Goal: Task Accomplishment & Management: Manage account settings

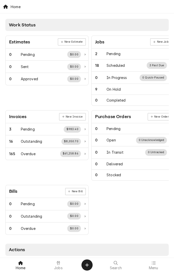
click at [57, 265] on div at bounding box center [58, 262] width 6 height 6
click at [61, 264] on div at bounding box center [58, 262] width 6 height 6
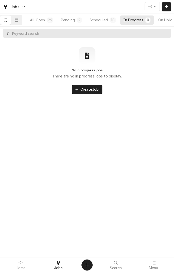
click at [47, 23] on button "All Open 29" at bounding box center [41, 19] width 30 height 9
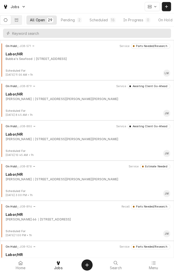
click at [105, 24] on button "Scheduled 18" at bounding box center [102, 19] width 33 height 9
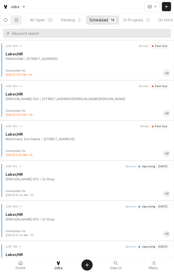
click at [48, 139] on div "4556 US-59, Beeville, TX 78102" at bounding box center [58, 139] width 33 height 5
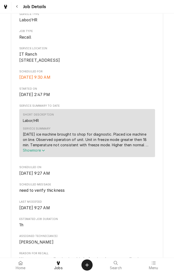
scroll to position [123, 0]
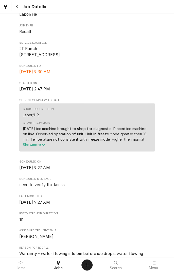
click at [43, 146] on icon "Service Summary" at bounding box center [43, 145] width 3 height 4
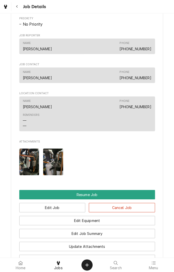
scroll to position [413, 0]
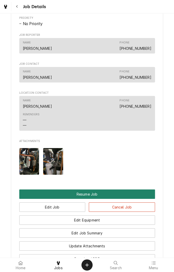
click at [88, 199] on button "Resume Job" at bounding box center [87, 193] width 136 height 9
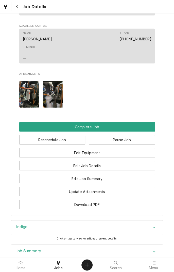
scroll to position [434, 0]
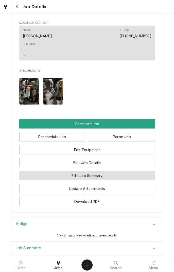
click at [107, 180] on button "Edit Job Summary" at bounding box center [87, 175] width 136 height 9
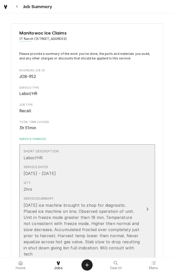
click at [129, 155] on div "Short Description Labor/HR" at bounding box center [82, 155] width 116 height 16
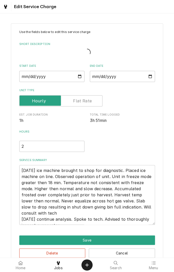
scroll to position [11, 0]
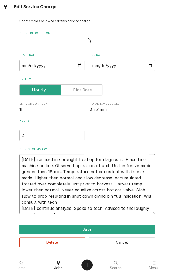
click at [150, 209] on textarea "10/04/25 ice machine brought to shop for diagnostic. Placed ice machine on line…" at bounding box center [87, 183] width 136 height 59
type textarea "x"
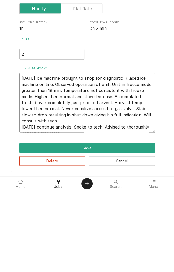
type textarea "10/04/25 ice machine brought to shop for diagnostic. Placed ice machine on line…"
type textarea "x"
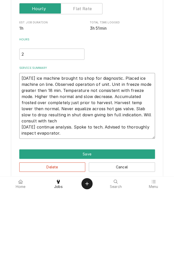
type textarea "10/04/25 ice machine brought to shop for diagnostic. Placed ice machine on line…"
type textarea "x"
type textarea "10/04/25 ice machine brought to shop for diagnostic. Placed ice machine on line…"
type textarea "x"
type textarea "10/04/25 ice machine brought to shop for diagnostic. Placed ice machine on line…"
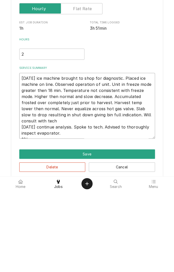
type textarea "x"
type textarea "10/04/25 ice machine brought to shop for diagnostic. Placed ice machine on line…"
type textarea "x"
type textarea "10/04/25 ice machine brought to shop for diagnostic. Placed ice machine on line…"
type textarea "x"
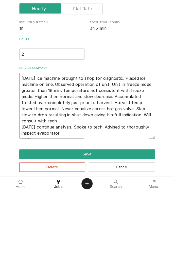
type textarea "10/04/25 ice machine brought to shop for diagnostic. Placed ice machine on line…"
type textarea "x"
type textarea "10/04/25 ice machine brought to shop for diagnostic. Placed ice machine on line…"
type textarea "x"
type textarea "10/04/25 ice machine brought to shop for diagnostic. Placed ice machine on line…"
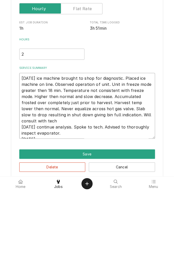
type textarea "x"
type textarea "10/04/25 ice machine brought to shop for diagnostic. Placed ice machine on line…"
type textarea "x"
type textarea "10/04/25 ice machine brought to shop for diagnostic. Placed ice machine on line…"
type textarea "x"
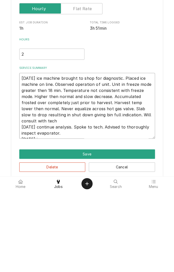
type textarea "10/04/25 ice machine brought to shop for diagnostic. Placed ice machine on line…"
type textarea "x"
type textarea "10/04/25 ice machine brought to shop for diagnostic. Placed ice machine on line…"
type textarea "x"
type textarea "10/04/25 ice machine brought to shop for diagnostic. Placed ice machine on line…"
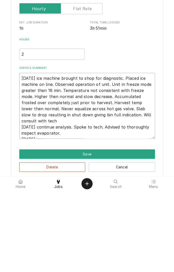
type textarea "x"
type textarea "10/04/25 ice machine brought to shop for diagnostic. Placed ice machine on line…"
type textarea "x"
type textarea "10/04/25 ice machine brought to shop for diagnostic. Placed ice machine on line…"
type textarea "x"
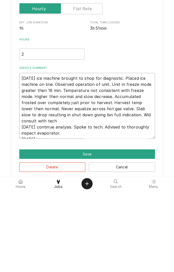
type textarea "10/04/25 ice machine brought to shop for diagnostic. Placed ice machine on line…"
type textarea "x"
type textarea "10/04/25 ice machine brought to shop for diagnostic. Placed ice machine on line…"
type textarea "x"
type textarea "10/04/25 ice machine brought to shop for diagnostic. Placed ice machine on line…"
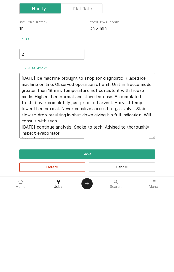
type textarea "x"
type textarea "10/04/25 ice machine brought to shop for diagnostic. Placed ice machine on line…"
type textarea "x"
type textarea "10/04/25 ice machine brought to shop for diagnostic. Placed ice machine on line…"
type textarea "x"
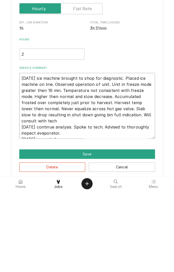
type textarea "10/04/25 ice machine brought to shop for diagnostic. Placed ice machine on line…"
type textarea "x"
type textarea "10/04/25 ice machine brought to shop for diagnostic. Placed ice machine on line…"
type textarea "x"
type textarea "10/04/25 ice machine brought to shop for diagnostic. Placed ice machine on line…"
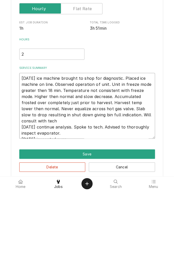
type textarea "x"
type textarea "10/04/25 ice machine brought to shop for diagnostic. Placed ice machine on line…"
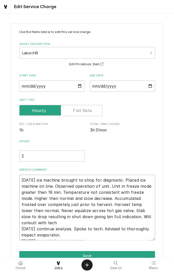
click at [90, 235] on textarea "10/04/25 ice machine brought to shop for diagnostic. Placed ice machine on line…" at bounding box center [87, 207] width 136 height 65
type textarea "x"
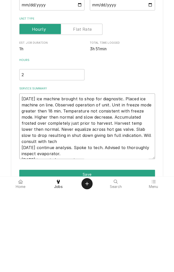
type textarea "10/04/25 ice machine brought to shop for diagnostic. Placed ice machine on line…"
type textarea "x"
type textarea "10/04/25 ice machine brought to shop for diagnostic. Placed ice machine on line…"
type textarea "x"
type textarea "10/04/25 ice machine brought to shop for diagnostic. Placed ice machine on line…"
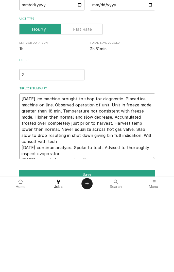
type textarea "x"
type textarea "10/04/25 ice machine brought to shop for diagnostic. Placed ice machine on line…"
type textarea "x"
type textarea "10/04/25 ice machine brought to shop for diagnostic. Placed ice machine on line…"
type textarea "x"
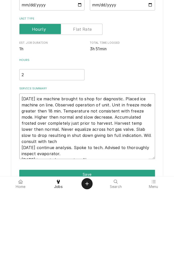
type textarea "10/04/25 ice machine brought to shop for diagnostic. Placed ice machine on line…"
type textarea "x"
type textarea "10/04/25 ice machine brought to shop for diagnostic. Placed ice machine on line…"
type textarea "x"
type textarea "10/04/25 ice machine brought to shop for diagnostic. Placed ice machine on line…"
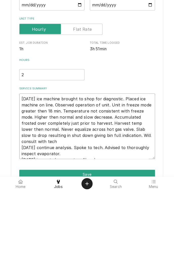
type textarea "x"
type textarea "10/04/25 ice machine brought to shop for diagnostic. Placed ice machine on line…"
type textarea "x"
type textarea "10/04/25 ice machine brought to shop for diagnostic. Placed ice machine on line…"
type textarea "x"
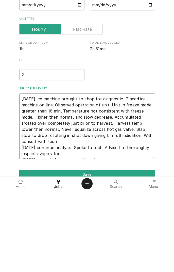
type textarea "10/04/25 ice machine brought to shop for diagnostic. Placed ice machine on line…"
type textarea "x"
type textarea "10/04/25 ice machine brought to shop for diagnostic. Placed ice machine on line…"
type textarea "x"
type textarea "10/04/25 ice machine brought to shop for diagnostic. Placed ice machine on line…"
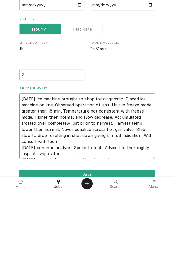
type textarea "x"
type textarea "10/04/25 ice machine brought to shop for diagnostic. Placed ice machine on line…"
type textarea "x"
type textarea "10/04/25 ice machine brought to shop for diagnostic. Placed ice machine on line…"
type textarea "x"
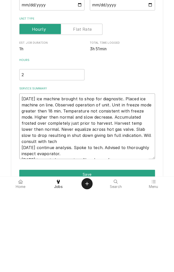
type textarea "10/04/25 ice machine brought to shop for diagnostic. Placed ice machine on line…"
type textarea "x"
type textarea "10/04/25 ice machine brought to shop for diagnostic. Placed ice machine on line…"
type textarea "x"
type textarea "10/04/25 ice machine brought to shop for diagnostic. Placed ice machine on line…"
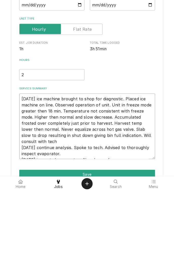
type textarea "x"
type textarea "10/04/25 ice machine brought to shop for diagnostic. Placed ice machine on line…"
type textarea "x"
type textarea "10/04/25 ice machine brought to shop for diagnostic. Placed ice machine on line…"
type textarea "x"
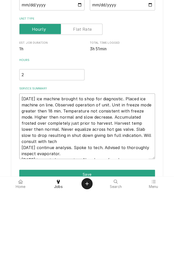
type textarea "10/04/25 ice machine brought to shop for diagnostic. Placed ice machine on line…"
type textarea "x"
type textarea "10/04/25 ice machine brought to shop for diagnostic. Placed ice machine on line…"
type textarea "x"
type textarea "10/04/25 ice machine brought to shop for diagnostic. Placed ice machine on line…"
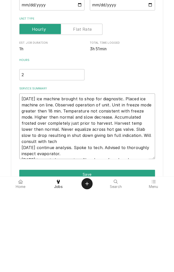
type textarea "x"
type textarea "10/04/25 ice machine brought to shop for diagnostic. Placed ice machine on line…"
type textarea "x"
type textarea "10/04/25 ice machine brought to shop for diagnostic. Placed ice machine on line…"
type textarea "x"
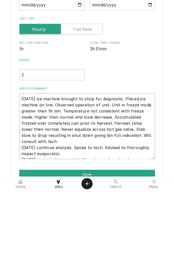
type textarea "10/04/25 ice machine brought to shop for diagnostic. Placed ice machine on line…"
type textarea "x"
type textarea "10/04/25 ice machine brought to shop for diagnostic. Placed ice machine on line…"
type textarea "x"
type textarea "10/04/25 ice machine brought to shop for diagnostic. Placed ice machine on line…"
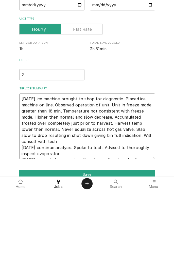
type textarea "x"
type textarea "10/04/25 ice machine brought to shop for diagnostic. Placed ice machine on line…"
type textarea "x"
type textarea "10/04/25 ice machine brought to shop for diagnostic. Placed ice machine on line…"
type textarea "x"
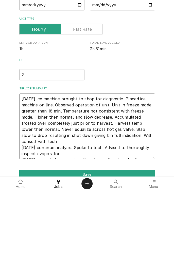
type textarea "10/04/25 ice machine brought to shop for diagnostic. Placed ice machine on line…"
type textarea "x"
type textarea "10/04/25 ice machine brought to shop for diagnostic. Placed ice machine on line…"
type textarea "x"
type textarea "10/04/25 ice machine brought to shop for diagnostic. Placed ice machine on line…"
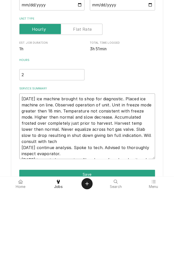
type textarea "x"
type textarea "10/04/25 ice machine brought to shop for diagnostic. Placed ice machine on line…"
type textarea "x"
type textarea "10/04/25 ice machine brought to shop for diagnostic. Placed ice machine on line…"
type textarea "x"
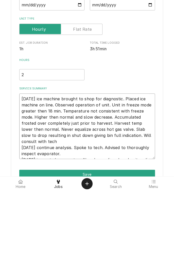
type textarea "10/04/25 ice machine brought to shop for diagnostic. Placed ice machine on line…"
type textarea "x"
type textarea "10/04/25 ice machine brought to shop for diagnostic. Placed ice machine on line…"
type textarea "x"
type textarea "10/04/25 ice machine brought to shop for diagnostic. Placed ice machine on line…"
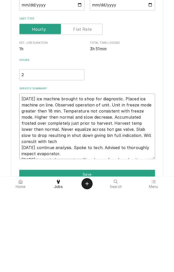
type textarea "x"
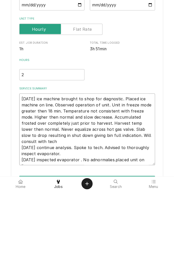
type textarea "10/04/25 ice machine brought to shop for diagnostic. Placed ice machine on line…"
type textarea "x"
type textarea "10/04/25 ice machine brought to shop for diagnostic. Placed ice machine on line…"
type textarea "x"
type textarea "10/04/25 ice machine brought to shop for diagnostic. Placed ice machine on line…"
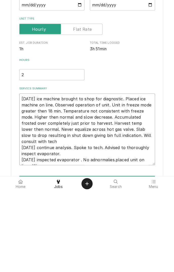
type textarea "x"
type textarea "10/04/25 ice machine brought to shop for diagnostic. Placed ice machine on line…"
type textarea "x"
type textarea "10/04/25 ice machine brought to shop for diagnostic. Placed ice machine on line…"
type textarea "x"
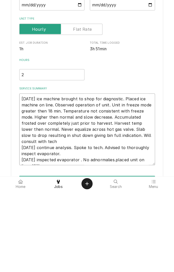
type textarea "10/04/25 ice machine brought to shop for diagnostic. Placed ice machine on line…"
type textarea "x"
type textarea "10/04/25 ice machine brought to shop for diagnostic. Placed ice machine on line…"
type textarea "x"
type textarea "10/04/25 ice machine brought to shop for diagnostic. Placed ice machine on line…"
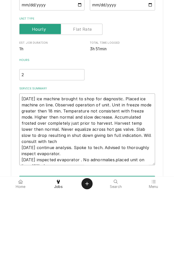
type textarea "x"
type textarea "10/04/25 ice machine brought to shop for diagnostic. Placed ice machine on line…"
type textarea "x"
type textarea "10/04/25 ice machine brought to shop for diagnostic. Placed ice machine on line…"
type textarea "x"
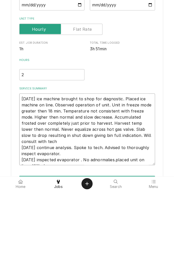
type textarea "10/04/25 ice machine brought to shop for diagnostic. Placed ice machine on line…"
type textarea "x"
type textarea "10/04/25 ice machine brought to shop for diagnostic. Placed ice machine on line…"
type textarea "x"
type textarea "10/04/25 ice machine brought to shop for diagnostic. Placed ice machine on line…"
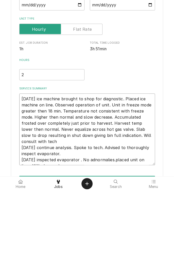
type textarea "x"
type textarea "10/04/25 ice machine brought to shop for diagnostic. Placed ice machine on line…"
type textarea "x"
type textarea "10/04/25 ice machine brought to shop for diagnostic. Placed ice machine on line…"
type textarea "x"
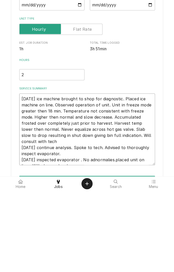
type textarea "10/04/25 ice machine brought to shop for diagnostic. Placed ice machine on line…"
type textarea "x"
type textarea "10/04/25 ice machine brought to shop for diagnostic. Placed ice machine on line…"
type textarea "x"
type textarea "10/04/25 ice machine brought to shop for diagnostic. Placed ice machine on line…"
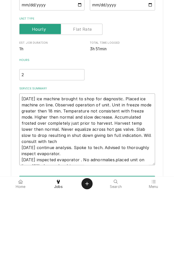
type textarea "x"
type textarea "10/04/25 ice machine brought to shop for diagnostic. Placed ice machine on line…"
type textarea "x"
type textarea "10/04/25 ice machine brought to shop for diagnostic. Placed ice machine on line…"
type textarea "x"
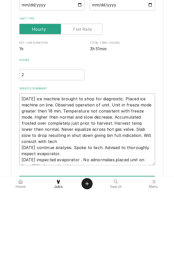
type textarea "10/04/25 ice machine brought to shop for diagnostic. Placed ice machine on line…"
type textarea "x"
type textarea "10/04/25 ice machine brought to shop for diagnostic. Placed ice machine on line…"
type textarea "x"
type textarea "10/04/25 ice machine brought to shop for diagnostic. Placed ice machine on line…"
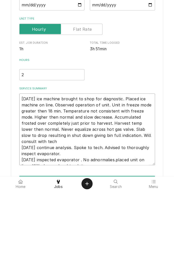
type textarea "x"
type textarea "10/04/25 ice machine brought to shop for diagnostic. Placed ice machine on line…"
type textarea "x"
type textarea "10/04/25 ice machine brought to shop for diagnostic. Placed ice machine on line…"
type textarea "x"
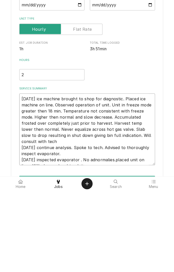
type textarea "10/04/25 ice machine brought to shop for diagnostic. Placed ice machine on line…"
type textarea "x"
type textarea "10/04/25 ice machine brought to shop for diagnostic. Placed ice machine on line…"
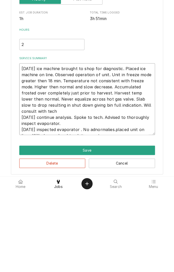
scroll to position [33, 0]
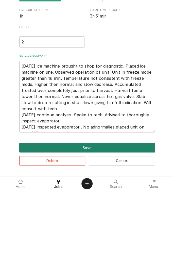
click at [104, 230] on button "Save" at bounding box center [87, 228] width 136 height 9
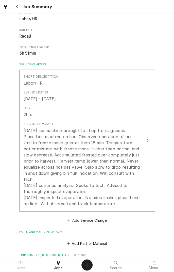
scroll to position [76, 0]
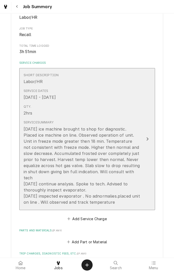
click at [125, 203] on div "10/04/25 ice machine brought to shop for diagnostic. Placed ice machine on line…" at bounding box center [82, 165] width 116 height 79
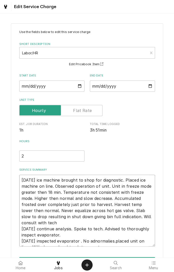
click at [108, 242] on textarea "10/04/25 ice machine brought to shop for diagnostic. Placed ice machine on line…" at bounding box center [87, 211] width 136 height 72
type textarea "x"
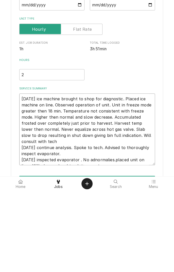
type textarea "10/04/25 ice machine brought to shop for diagnostic. Placed ice machine on line…"
type textarea "x"
type textarea "10/04/25 ice machine brought to shop for diagnostic. Placed ice machine on line…"
type textarea "x"
type textarea "10/04/25 ice machine brought to shop for diagnostic. Placed ice machine on line…"
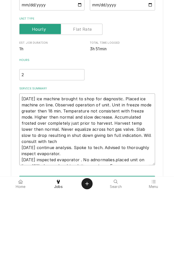
type textarea "x"
type textarea "10/04/25 ice machine brought to shop for diagnostic. Placed ice machine on line…"
type textarea "x"
type textarea "10/04/25 ice machine brought to shop for diagnostic. Placed ice machine on line…"
type textarea "x"
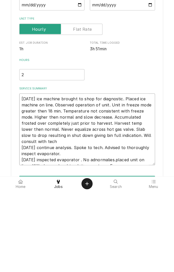
type textarea "10/04/25 ice machine brought to shop for diagnostic. Placed ice machine on line…"
type textarea "x"
type textarea "10/04/25 ice machine brought to shop for diagnostic. Placed ice machine on line…"
type textarea "x"
type textarea "10/04/25 ice machine brought to shop for diagnostic. Placed ice machine on line…"
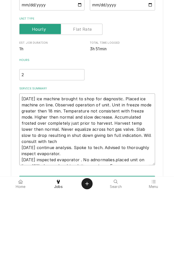
type textarea "x"
type textarea "10/04/25 ice machine brought to shop for diagnostic. Placed ice machine on line…"
type textarea "x"
type textarea "10/04/25 ice machine brought to shop for diagnostic. Placed ice machine on line…"
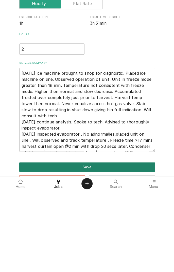
click at [128, 248] on button "Save" at bounding box center [87, 247] width 136 height 9
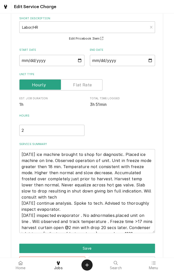
scroll to position [76, 0]
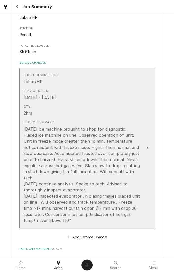
click at [77, 222] on div "10/04/25 ice machine brought to shop for diagnostic. Placed ice machine on line…" at bounding box center [82, 174] width 116 height 97
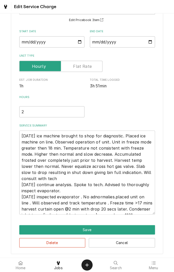
scroll to position [45, 0]
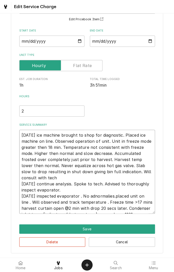
click at [141, 210] on textarea "10/04/25 ice machine brought to shop for diagnostic. Placed ice machine on line…" at bounding box center [87, 172] width 136 height 84
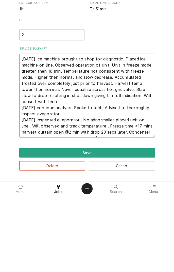
scroll to position [0, 0]
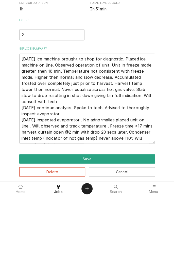
click at [96, 234] on button "Save" at bounding box center [87, 234] width 136 height 9
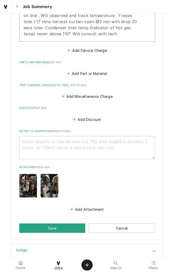
scroll to position [263, 0]
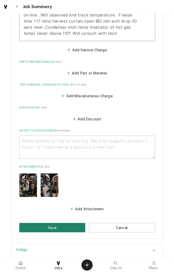
click at [68, 222] on button "Save" at bounding box center [52, 226] width 66 height 9
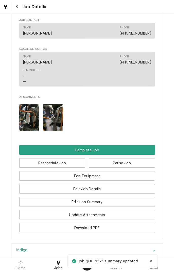
scroll to position [412, 0]
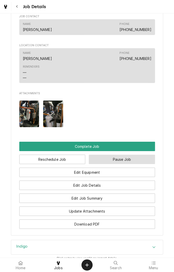
click at [130, 164] on button "Pause Job" at bounding box center [122, 158] width 66 height 9
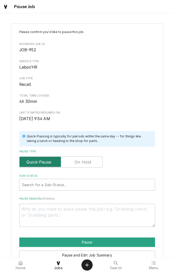
click at [95, 161] on input "Pause Type" at bounding box center [61, 161] width 79 height 11
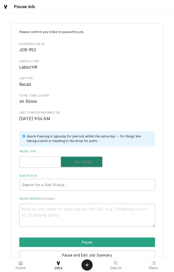
checkbox input "true"
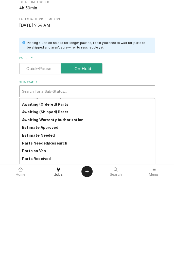
scroll to position [21, 0]
click at [62, 237] on strong "Parts Needed/Research" at bounding box center [44, 236] width 45 height 4
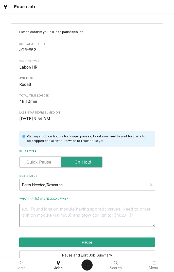
click at [81, 211] on textarea "What part(s) are needed & why?" at bounding box center [87, 214] width 136 height 23
type textarea "x"
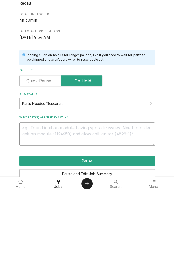
type textarea "C"
type textarea "x"
type textarea "Co"
type textarea "x"
type textarea "Con"
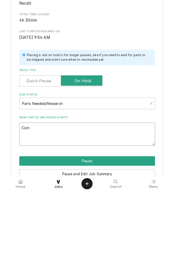
type textarea "x"
type textarea "Cons"
type textarea "x"
type textarea "Consu"
type textarea "x"
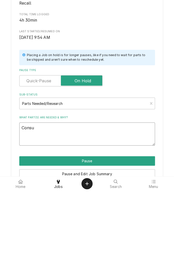
type textarea "Consul"
type textarea "x"
type textarea "Consult"
type textarea "x"
type textarea "Consult"
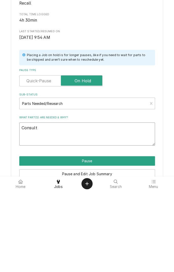
type textarea "x"
type textarea "Consult t"
type textarea "x"
type textarea "Consult te"
type textarea "x"
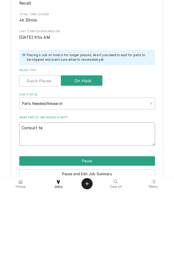
type textarea "Consult tec"
type textarea "x"
type textarea "Consult tech"
type textarea "x"
type textarea "Consult tech"
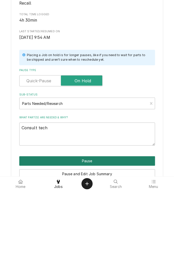
click at [100, 246] on button "Pause" at bounding box center [87, 241] width 136 height 9
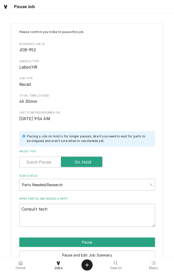
type textarea "x"
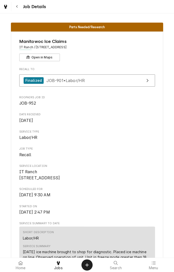
click at [172, 267] on link "Menu" at bounding box center [153, 264] width 37 height 12
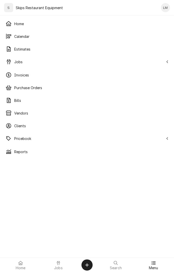
click at [60, 267] on span "Jobs" at bounding box center [58, 268] width 9 height 4
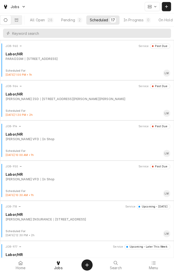
click at [45, 23] on button "All Open 28" at bounding box center [41, 19] width 31 height 9
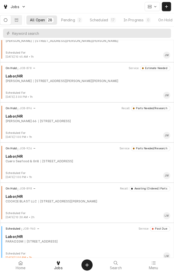
scroll to position [99, 0]
click at [48, 160] on div "[STREET_ADDRESS]" at bounding box center [57, 160] width 33 height 5
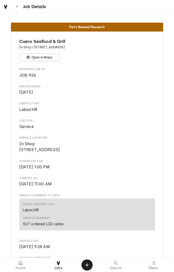
click at [18, 10] on button "Navigate back" at bounding box center [16, 6] width 9 height 9
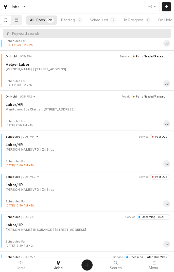
scroll to position [351, 0]
click at [81, 151] on div "Scheduled JOB-914 Service Past Due Labor/HR [PERSON_NAME] VFD In Shop" at bounding box center [87, 146] width 170 height 25
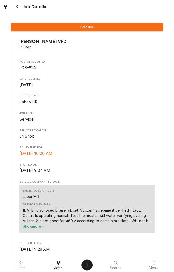
click at [39, 224] on span "Show more" at bounding box center [34, 226] width 22 height 4
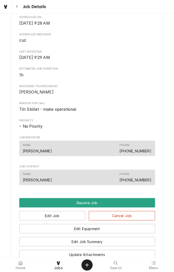
scroll to position [251, 0]
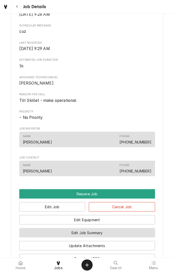
click at [114, 233] on button "Edit Job Summary" at bounding box center [87, 232] width 136 height 9
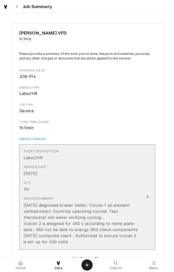
click at [75, 238] on div "09/20/25 diagnosed braiser skillet. Vulcan 1 all element verified intact. Contr…" at bounding box center [82, 223] width 116 height 43
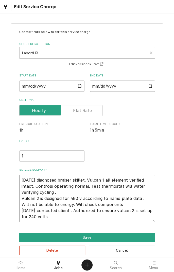
click at [62, 217] on textarea "09/20/25 diagnosed braiser skillet. Vulcan 1 all element verified intact. Contr…" at bounding box center [87, 198] width 136 height 47
type textarea "x"
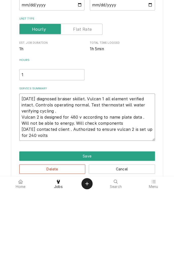
type textarea "09/20/25 diagnosed braiser skillet. Vulcan 1 all element verified intact. Contr…"
type textarea "x"
type textarea "09/20/25 diagnosed braiser skillet. Vulcan 1 all element verified intact. Contr…"
type textarea "x"
type textarea "09/20/25 diagnosed braiser skillet. Vulcan 1 all element verified intact. Contr…"
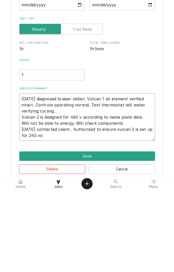
type textarea "x"
type textarea "09/20/25 diagnosed braiser skillet. Vulcan 1 all element verified intact. Contr…"
type textarea "x"
type textarea "09/20/25 diagnosed braiser skillet. Vulcan 1 all element verified intact. Contr…"
type textarea "x"
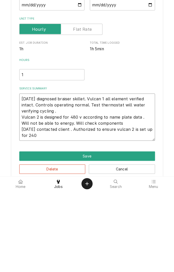
type textarea "09/20/25 diagnosed braiser skillet. Vulcan 1 all element verified intact. Contr…"
type textarea "x"
type textarea "09/20/25 diagnosed braiser skillet. Vulcan 1 all element verified intact. Contr…"
type textarea "x"
type textarea "09/20/25 diagnosed braiser skillet. Vulcan 1 all element verified intact. Contr…"
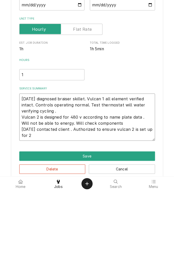
type textarea "x"
type textarea "09/20/25 diagnosed braiser skillet. Vulcan 1 all element verified intact. Contr…"
type textarea "x"
type textarea "09/20/25 diagnosed braiser skillet. Vulcan 1 all element verified intact. Contr…"
type textarea "x"
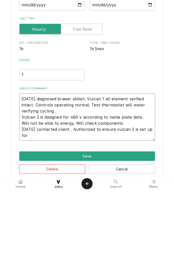
type textarea "09/20/25 diagnosed braiser skillet. Vulcan 1 all element verified intact. Contr…"
type textarea "x"
type textarea "09/20/25 diagnosed braiser skillet. Vulcan 1 all element verified intact. Contr…"
type textarea "x"
type textarea "09/20/25 diagnosed braiser skillet. Vulcan 1 all element verified intact. Contr…"
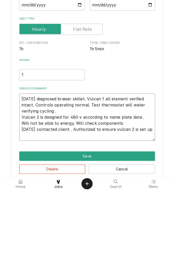
type textarea "x"
type textarea "09/20/25 diagnosed braiser skillet. Vulcan 1 all element verified intact. Contr…"
type textarea "x"
type textarea "09/20/25 diagnosed braiser skillet. Vulcan 1 all element verified intact. Contr…"
type textarea "x"
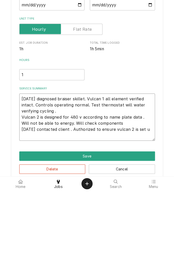
type textarea "09/20/25 diagnosed braiser skillet. Vulcan 1 all element verified intact. Contr…"
type textarea "x"
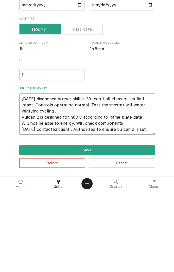
type textarea "09/20/25 diagnosed braiser skillet. Vulcan 1 all element verified intact. Contr…"
type textarea "x"
type textarea "09/20/25 diagnosed braiser skillet. Vulcan 1 all element verified intact. Contr…"
type textarea "x"
type textarea "09/20/25 diagnosed braiser skillet. Vulcan 1 all element verified intact. Contr…"
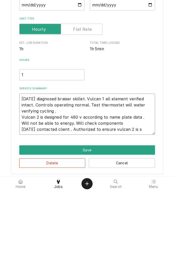
type textarea "x"
type textarea "09/20/25 diagnosed braiser skillet. Vulcan 1 all element verified intact. Contr…"
type textarea "x"
type textarea "09/20/25 diagnosed braiser skillet. Vulcan 1 all element verified intact. Contr…"
type textarea "x"
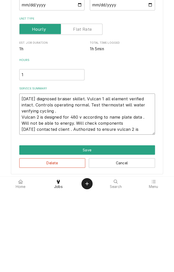
type textarea "09/20/25 diagnosed braiser skillet. Vulcan 1 all element verified intact. Contr…"
type textarea "x"
type textarea "09/20/25 diagnosed braiser skillet. Vulcan 1 all element verified intact. Contr…"
type textarea "x"
type textarea "09/20/25 diagnosed braiser skillet. Vulcan 1 all element verified intact. Contr…"
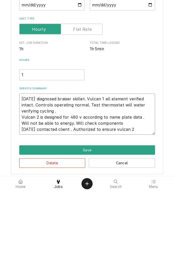
type textarea "x"
type textarea "09/20/25 diagnosed braiser skillet. Vulcan 1 all element verified intact. Contr…"
type textarea "x"
type textarea "09/20/25 diagnosed braiser skillet. Vulcan 1 all element verified intact. Contr…"
type textarea "x"
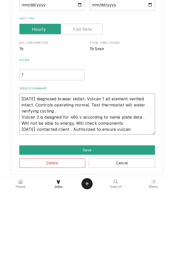
type textarea "09/20/25 diagnosed braiser skillet. Vulcan 1 all element verified intact. Contr…"
type textarea "x"
type textarea "09/20/25 diagnosed braiser skillet. Vulcan 1 all element verified intact. Contr…"
type textarea "x"
type textarea "09/20/25 diagnosed braiser skillet. Vulcan 1 all element verified intact. Contr…"
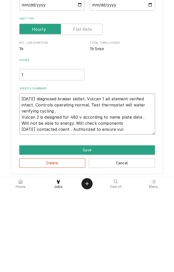
type textarea "x"
type textarea "09/20/25 diagnosed braiser skillet. Vulcan 1 all element verified intact. Contr…"
type textarea "x"
type textarea "09/20/25 diagnosed braiser skillet. Vulcan 1 all element verified intact. Contr…"
type textarea "x"
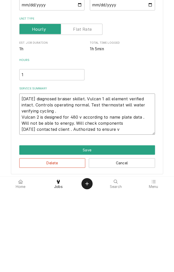
type textarea "09/20/25 diagnosed braiser skillet. Vulcan 1 all element verified intact. Contr…"
type textarea "x"
type textarea "09/20/25 diagnosed braiser skillet. Vulcan 1 all element verified intact. Contr…"
type textarea "x"
type textarea "09/20/25 diagnosed braiser skillet. Vulcan 1 all element verified intact. Contr…"
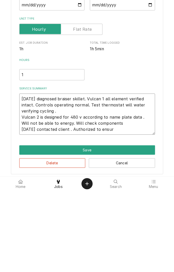
type textarea "x"
type textarea "09/20/25 diagnosed braiser skillet. Vulcan 1 all element verified intact. Contr…"
type textarea "x"
type textarea "09/20/25 diagnosed braiser skillet. Vulcan 1 all element verified intact. Contr…"
type textarea "x"
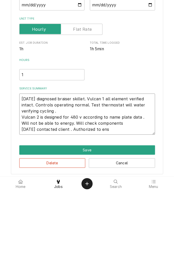
type textarea "09/20/25 diagnosed braiser skillet. Vulcan 1 all element verified intact. Contr…"
type textarea "x"
type textarea "09/20/25 diagnosed braiser skillet. Vulcan 1 all element verified intact. Contr…"
type textarea "x"
type textarea "09/20/25 diagnosed braiser skillet. Vulcan 1 all element verified intact. Contr…"
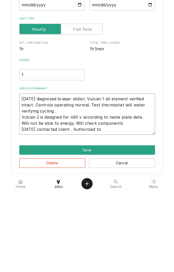
type textarea "x"
type textarea "09/20/25 diagnosed braiser skillet. Vulcan 1 all element verified intact. Contr…"
type textarea "x"
type textarea "09/20/25 diagnosed braiser skillet. Vulcan 1 all element verified intact. Contr…"
type textarea "x"
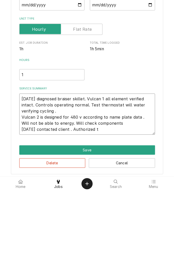
type textarea "09/20/25 diagnosed braiser skillet. Vulcan 1 all element verified intact. Contr…"
type textarea "x"
type textarea "09/20/25 diagnosed braiser skillet. Vulcan 1 all element verified intact. Contr…"
type textarea "x"
type textarea "09/20/25 diagnosed braiser skillet. Vulcan 1 all element verified intact. Contr…"
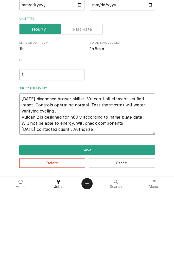
type textarea "x"
type textarea "09/20/25 diagnosed braiser skillet. Vulcan 1 all element verified intact. Contr…"
type textarea "x"
type textarea "09/20/25 diagnosed braiser skillet. Vulcan 1 all element verified intact. Contr…"
type textarea "x"
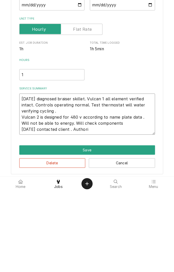
type textarea "09/20/25 diagnosed braiser skillet. Vulcan 1 all element verified intact. Contr…"
type textarea "x"
type textarea "09/20/25 diagnosed braiser skillet. Vulcan 1 all element verified intact. Contr…"
type textarea "x"
type textarea "09/20/25 diagnosed braiser skillet. Vulcan 1 all element verified intact. Contr…"
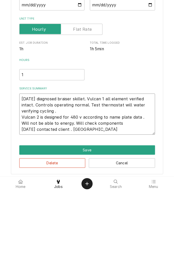
type textarea "x"
type textarea "09/20/25 diagnosed braiser skillet. Vulcan 1 all element verified intact. Contr…"
type textarea "x"
type textarea "09/20/25 diagnosed braiser skillet. Vulcan 1 all element verified intact. Contr…"
type textarea "x"
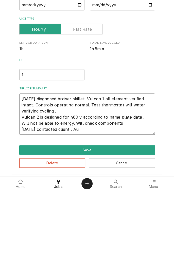
type textarea "09/20/25 diagnosed braiser skillet. Vulcan 1 all element verified intact. Contr…"
type textarea "x"
type textarea "09/20/25 diagnosed braiser skillet. Vulcan 1 all element verified intact. Contr…"
type textarea "x"
type textarea "09/20/25 diagnosed braiser skillet. Vulcan 1 all element verified intact. Contr…"
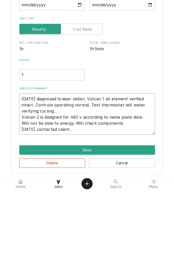
type textarea "x"
type textarea "09/20/25 diagnosed braiser skillet. Vulcan 1 all element verified intact. Contr…"
type textarea "x"
type textarea "09/20/25 diagnosed braiser skillet. Vulcan 1 all element verified intact. Contr…"
type textarea "x"
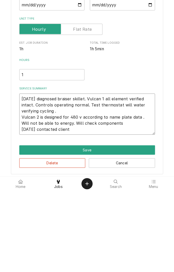
type textarea "09/20/25 diagnosed braiser skillet. Vulcan 1 all element verified intact. Contr…"
type textarea "x"
type textarea "09/20/25 diagnosed braiser skillet. Vulcan 1 all element verified intact. Contr…"
type textarea "x"
type textarea "09/20/25 diagnosed braiser skillet. Vulcan 1 all element verified intact. Contr…"
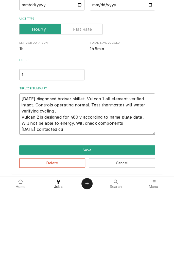
type textarea "x"
type textarea "09/20/25 diagnosed braiser skillet. Vulcan 1 all element verified intact. Contr…"
type textarea "x"
type textarea "09/20/25 diagnosed braiser skillet. Vulcan 1 all element verified intact. Contr…"
type textarea "x"
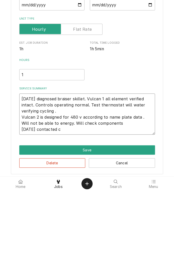
type textarea "09/20/25 diagnosed braiser skillet. Vulcan 1 all element verified intact. Contr…"
type textarea "x"
type textarea "09/20/25 diagnosed braiser skillet. Vulcan 1 all element verified intact. Contr…"
type textarea "x"
type textarea "09/20/25 diagnosed braiser skillet. Vulcan 1 all element verified intact. Contr…"
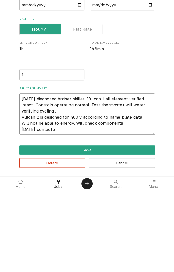
type textarea "x"
type textarea "09/20/25 diagnosed braiser skillet. Vulcan 1 all element verified intact. Contr…"
type textarea "x"
type textarea "09/20/25 diagnosed braiser skillet. Vulcan 1 all element verified intact. Contr…"
type textarea "x"
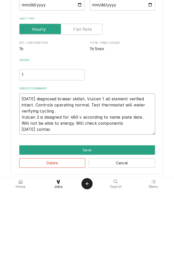
type textarea "09/20/25 diagnosed braiser skillet. Vulcan 1 all element verified intact. Contr…"
type textarea "x"
type textarea "09/20/25 diagnosed braiser skillet. Vulcan 1 all element verified intact. Contr…"
type textarea "x"
type textarea "09/20/25 diagnosed braiser skillet. Vulcan 1 all element verified intact. Contr…"
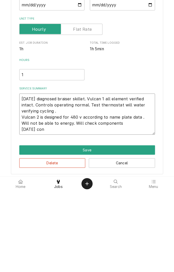
type textarea "x"
type textarea "09/20/25 diagnosed braiser skillet. Vulcan 1 all element verified intact. Contr…"
type textarea "x"
type textarea "09/20/25 diagnosed braiser skillet. Vulcan 1 all element verified intact. Contr…"
type textarea "x"
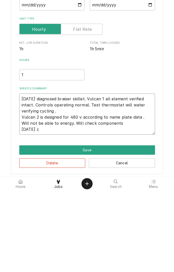
type textarea "09/20/25 diagnosed braiser skillet. Vulcan 1 all element verified intact. Contr…"
type textarea "x"
type textarea "09/20/25 diagnosed braiser skillet. Vulcan 1 all element verified intact. Contr…"
type textarea "x"
type textarea "09/20/25 diagnosed braiser skillet. Vulcan 1 all element verified intact. Contr…"
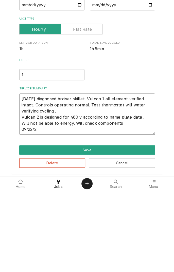
type textarea "x"
type textarea "09/20/25 diagnosed braiser skillet. Vulcan 1 all element verified intact. Contr…"
type textarea "x"
type textarea "09/20/25 diagnosed braiser skillet. Vulcan 1 all element verified intact. Contr…"
type textarea "x"
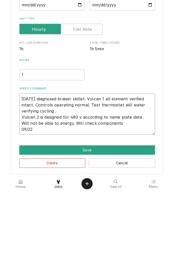
type textarea "09/20/25 diagnosed braiser skillet. Vulcan 1 all element verified intact. Contr…"
type textarea "x"
type textarea "09/20/25 diagnosed braiser skillet. Vulcan 1 all element verified intact. Contr…"
type textarea "x"
type textarea "09/20/25 diagnosed braiser skillet. Vulcan 1 all element verified intact. Contr…"
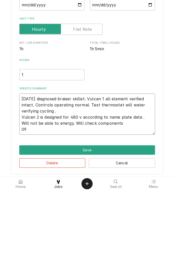
type textarea "x"
type textarea "09/20/25 diagnosed braiser skillet. Vulcan 1 all element verified intact. Contr…"
type textarea "x"
type textarea "09/20/25 diagnosed braiser skillet. Vulcan 1 all element verified intact. Contr…"
type textarea "x"
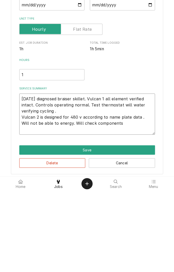
type textarea "09/20/25 diagnosed braiser skillet. Vulcan 1 all element verified intact. Contr…"
type textarea "x"
type textarea "09/20/25 diagnosed braiser skillet. Vulcan 1 all element verified intact. Contr…"
type textarea "x"
type textarea "09/20/25 diagnosed braiser skillet. Vulcan 1 all element verified intact. Contr…"
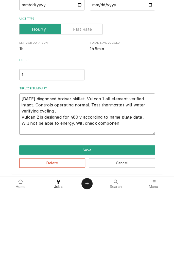
type textarea "x"
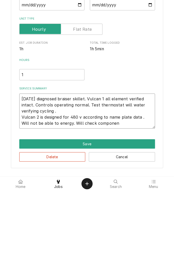
type textarea "09/20/25 diagnosed braiser skillet. Vulcan 1 all element verified intact. Contr…"
type textarea "x"
type textarea "09/20/25 diagnosed braiser skillet. Vulcan 1 all element verified intact. Contr…"
type textarea "x"
type textarea "09/20/25 diagnosed braiser skillet. Vulcan 1 all element verified intact. Contr…"
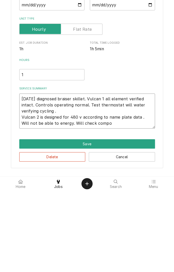
type textarea "x"
type textarea "09/20/25 diagnosed braiser skillet. Vulcan 1 all element verified intact. Contr…"
type textarea "x"
type textarea "09/20/25 diagnosed braiser skillet. Vulcan 1 all element verified intact. Contr…"
type textarea "x"
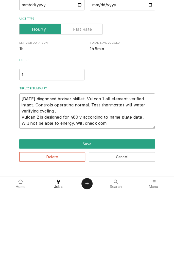
type textarea "09/20/25 diagnosed braiser skillet. Vulcan 1 all element verified intact. Contr…"
type textarea "x"
type textarea "09/20/25 diagnosed braiser skillet. Vulcan 1 all element verified intact. Contr…"
type textarea "x"
type textarea "09/20/25 diagnosed braiser skillet. Vulcan 1 all element verified intact. Contr…"
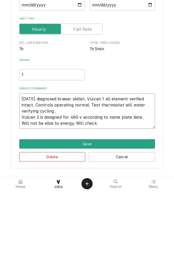
type textarea "x"
type textarea "09/20/25 diagnosed braiser skillet. Vulcan 1 all element verified intact. Contr…"
type textarea "x"
type textarea "09/20/25 diagnosed braiser skillet. Vulcan 1 all element verified intact. Contr…"
type textarea "x"
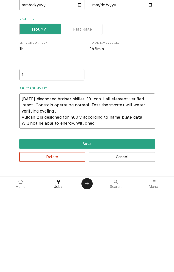
type textarea "09/20/25 diagnosed braiser skillet. Vulcan 1 all element verified intact. Contr…"
type textarea "x"
type textarea "09/20/25 diagnosed braiser skillet. Vulcan 1 all element verified intact. Contr…"
type textarea "x"
type textarea "09/20/25 diagnosed braiser skillet. Vulcan 1 all element verified intact. Contr…"
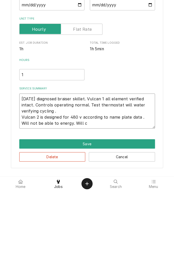
type textarea "x"
type textarea "09/20/25 diagnosed braiser skillet. Vulcan 1 all element verified intact. Contr…"
type textarea "x"
type textarea "09/20/25 diagnosed braiser skillet. Vulcan 1 all element verified intact. Contr…"
type textarea "x"
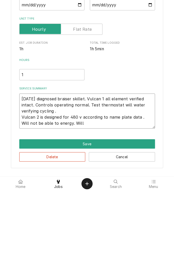
type textarea "09/20/25 diagnosed braiser skillet. Vulcan 1 all element verified intact. Contr…"
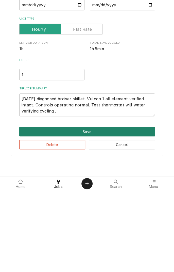
click at [91, 213] on button "Save" at bounding box center [87, 212] width 136 height 9
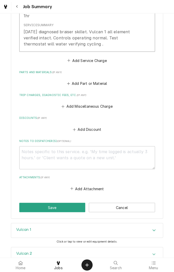
scroll to position [175, 0]
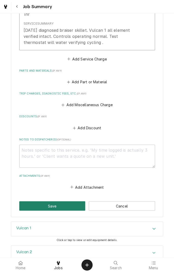
click at [34, 205] on button "Save" at bounding box center [52, 205] width 66 height 9
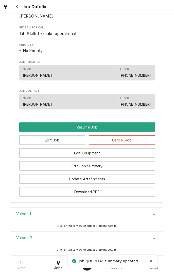
scroll to position [291, 0]
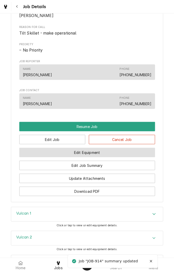
click at [112, 154] on button "Edit Equipment" at bounding box center [87, 151] width 136 height 9
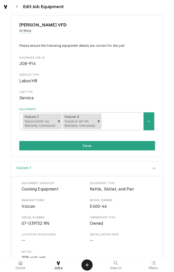
scroll to position [7, 0]
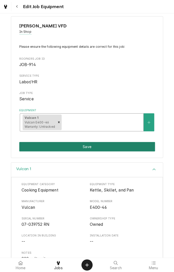
click at [101, 147] on button "Save" at bounding box center [87, 146] width 136 height 9
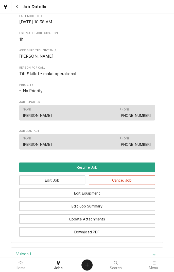
scroll to position [257, 0]
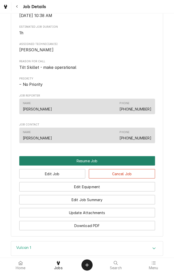
click at [88, 161] on button "Resume Job" at bounding box center [87, 160] width 136 height 9
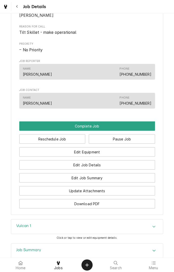
scroll to position [277, 0]
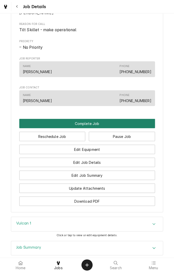
click at [88, 125] on button "Complete Job" at bounding box center [87, 122] width 136 height 9
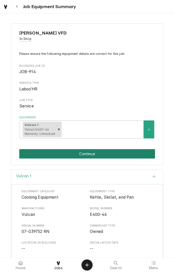
click at [109, 155] on button "Continue" at bounding box center [87, 153] width 136 height 9
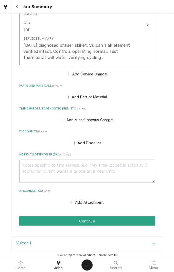
scroll to position [186, 0]
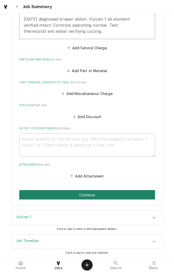
click at [91, 194] on button "Continue" at bounding box center [87, 194] width 136 height 9
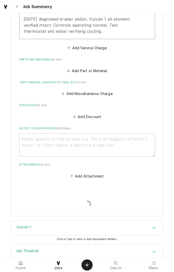
type textarea "x"
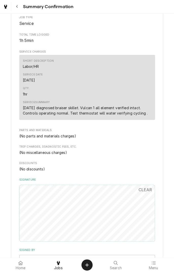
scroll to position [200, 0]
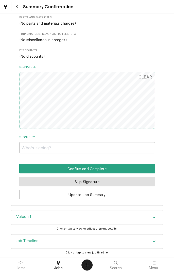
click at [104, 182] on button "Skip Signature" at bounding box center [87, 181] width 136 height 9
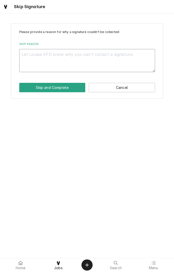
click at [98, 56] on textarea "Skip Reason" at bounding box center [87, 60] width 136 height 23
type textarea "x"
type textarea "I"
type textarea "x"
type textarea "In"
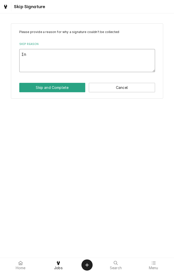
type textarea "x"
type textarea "In"
type textarea "x"
type textarea "In s"
type textarea "x"
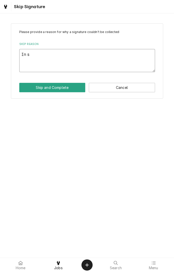
type textarea "In sh"
type textarea "x"
type textarea "In sho"
type textarea "x"
type textarea "In shop"
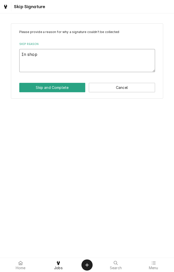
type textarea "x"
type textarea "In shop"
type textarea "x"
type textarea "In shop s"
type textarea "x"
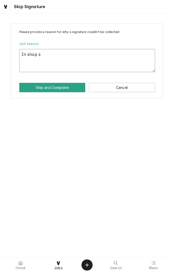
type textarea "In shop se"
type textarea "x"
type textarea "In shop ser"
type textarea "x"
type textarea "In shop serv"
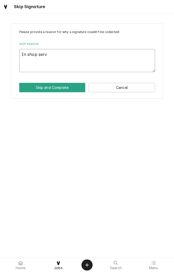
type textarea "x"
type textarea "In shop servi"
type textarea "x"
type textarea "In shop servic"
type textarea "x"
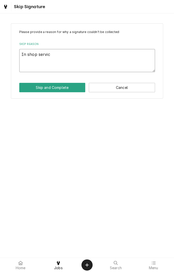
type textarea "In shop service"
type textarea "x"
type textarea "In shop service"
click at [66, 89] on button "Skip and Complete" at bounding box center [52, 87] width 66 height 9
type textarea "x"
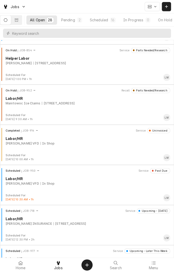
scroll to position [367, 0]
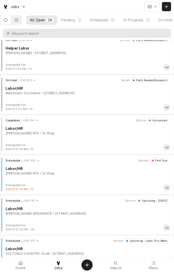
click at [44, 178] on div "Scheduled JOB-950 Service Past Due Labor/HR [PERSON_NAME] VFD In Shop" at bounding box center [87, 170] width 170 height 25
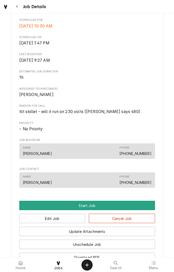
scroll to position [129, 0]
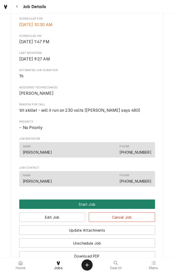
click at [90, 202] on button "Start Job" at bounding box center [87, 203] width 136 height 9
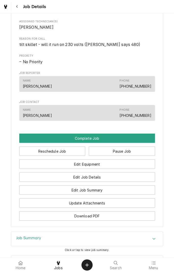
scroll to position [212, 0]
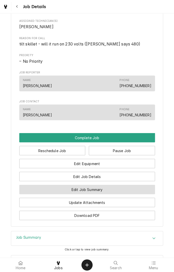
click at [120, 189] on button "Edit Job Summary" at bounding box center [87, 188] width 136 height 9
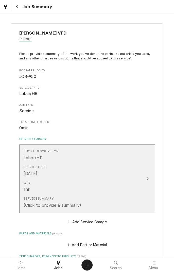
click at [118, 197] on div "Service Summary (Click to provide a summary)" at bounding box center [82, 202] width 116 height 16
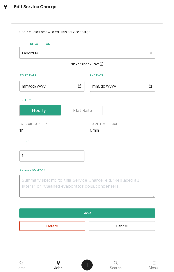
click at [68, 183] on textarea "Service Summary" at bounding box center [87, 186] width 136 height 23
type textarea "x"
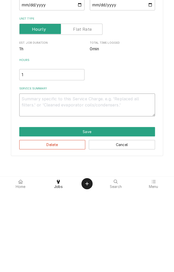
type textarea "0"
type textarea "x"
type textarea "09"
type textarea "x"
type textarea "09/"
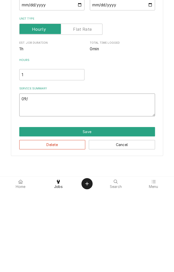
type textarea "x"
type textarea "09/2"
type textarea "x"
type textarea "09/25"
type textarea "x"
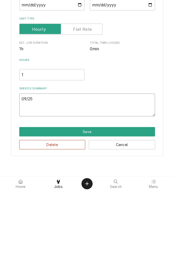
type textarea "09/25/"
type textarea "x"
type textarea "09/25/2"
type textarea "x"
type textarea "09/25/25"
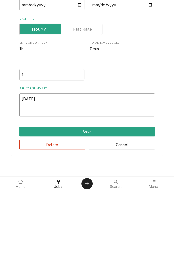
type textarea "x"
type textarea "09/25/25"
type textarea "x"
type textarea "09/25/25 c"
type textarea "x"
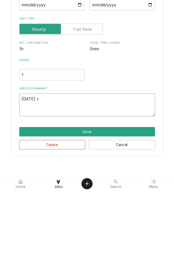
type textarea "09/25/25 cl"
type textarea "x"
type textarea "09/25/25 cli"
type textarea "x"
type textarea "09/25/25 clie"
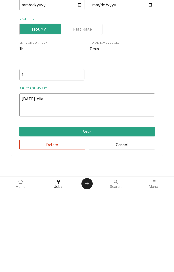
type textarea "x"
type textarea "09/25/25 clien"
type textarea "x"
type textarea "09/25/25 client"
type textarea "x"
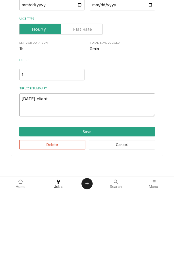
type textarea "09/25/25 client"
type textarea "x"
type textarea "09/25/25 client a"
type textarea "x"
type textarea "09/25/25 client au"
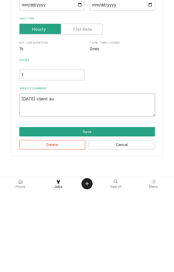
type textarea "x"
type textarea "09/25/25 client aut"
type textarea "x"
type textarea "09/25/25 client auth"
type textarea "x"
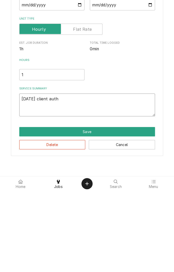
type textarea "09/25/25 client authorized"
type textarea "x"
type textarea "09/25/25 client authorized to"
type textarea "x"
type textarea "09/25/25 client authorized to"
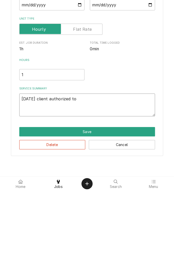
type textarea "x"
type textarea "09/25/25 client authorized to v"
type textarea "x"
type textarea "09/25/25 client authorized to ve"
type textarea "x"
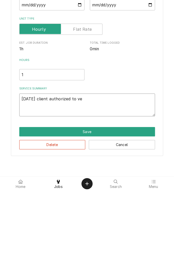
type textarea "09/25/25 client authorized to ver"
type textarea "x"
type textarea "09/25/25 client authorized to verify"
type textarea "x"
type textarea "09/25/25 client authorized to verify o"
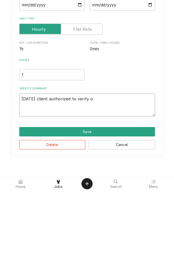
type textarea "x"
type textarea "09/25/25 client authorized to verify op"
type textarea "x"
type textarea "09/25/25 client authorized to verify ope"
type textarea "x"
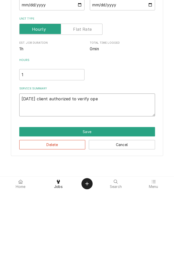
type textarea "09/25/25 client authorized to verify operating"
type textarea "x"
type textarea "09/25/25 client authorized to verify operating v"
type textarea "x"
type textarea "09/25/25 client authorized to verify operating vo"
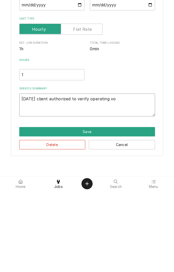
type textarea "x"
type textarea "09/25/25 client authorized to verify operating vol"
type textarea "x"
type textarea "09/25/25 client authorized to verify operating volt"
type textarea "x"
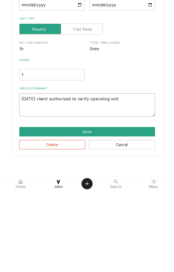
type textarea "09/25/25 client authorized to verify operating volta"
type textarea "x"
type textarea "09/25/25 client authorized to verify operating voltag"
type textarea "x"
type textarea "09/25/25 client authorized to verify operating voltage"
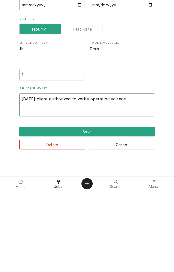
type textarea "x"
type textarea "09/25/25 client authorized to verify operating voltage"
type textarea "x"
type textarea "09/25/25 client authorized to verify operating voltage a"
type textarea "x"
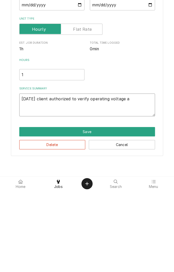
type textarea "09/25/25 client authorized to verify operating voltage an"
type textarea "x"
type textarea "09/25/25 client authorized to verify operating voltage and"
type textarea "x"
type textarea "09/25/25 client authorized to verify operating voltage and"
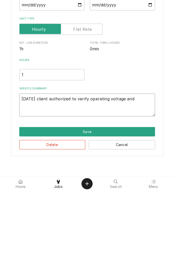
type textarea "x"
type textarea "09/25/25 client authorized to verify operating voltage and m"
type textarea "x"
type textarea "09/25/25 client authorized to verify operating voltage and ma"
type textarea "x"
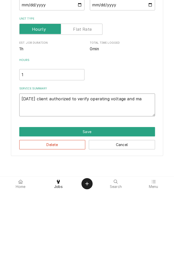
type textarea "09/25/25 client authorized to verify operating voltage and mak"
type textarea "x"
type textarea "09/25/25 client authorized to verify operating voltage and make"
type textarea "x"
type textarea "09/25/25 client authorized to verify operating voltage and make"
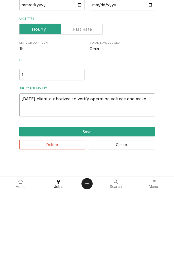
type textarea "x"
type textarea "09/25/25 client authorized to verify operating voltage and make u"
type textarea "x"
type textarea "09/25/25 client authorized to verify operating voltage and make un"
type textarea "x"
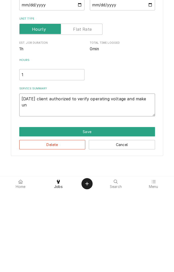
type textarea "09/25/25 client authorized to verify operating voltage and make uni"
type textarea "x"
type textarea "09/25/25 client authorized to verify operating voltage and make unit"
type textarea "x"
type textarea "09/25/25 client authorized to verify operating voltage and make unit"
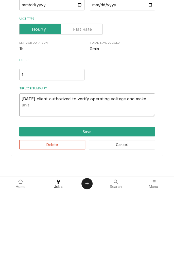
type textarea "x"
type textarea "09/25/25 client authorized to verify operating voltage and make unit p"
type textarea "x"
type textarea "09/25/25 client authorized to verify operating voltage and make unit"
type textarea "x"
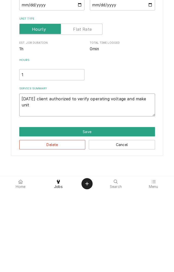
type textarea "09/25/25 client authorized to verify operating voltage and make unit o"
type textarea "x"
type textarea "09/25/25 client authorized to verify operating voltage and make unit op"
type textarea "x"
type textarea "[DATE] client authorized to verify operating voltage and make unit operational"
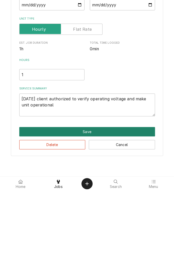
click at [89, 213] on button "Save" at bounding box center [87, 212] width 136 height 9
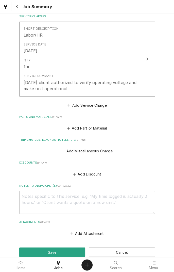
scroll to position [156, 0]
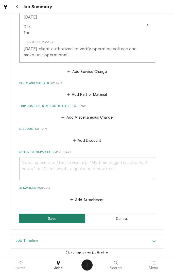
click at [62, 216] on button "Save" at bounding box center [52, 217] width 66 height 9
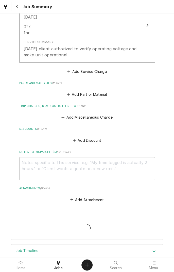
type textarea "x"
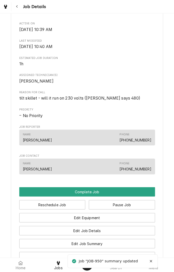
scroll to position [209, 0]
